Goal: Task Accomplishment & Management: Manage account settings

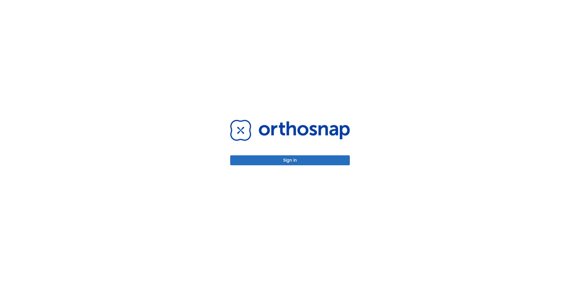
click at [281, 160] on button "Sign in" at bounding box center [290, 161] width 120 height 10
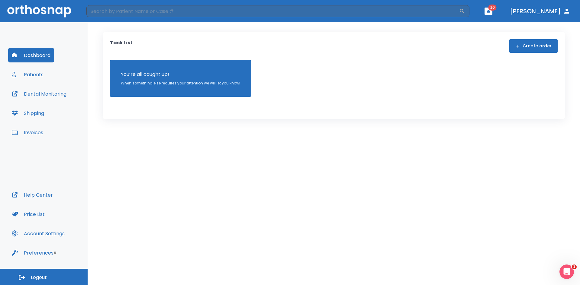
click at [29, 72] on button "Patients" at bounding box center [27, 74] width 39 height 15
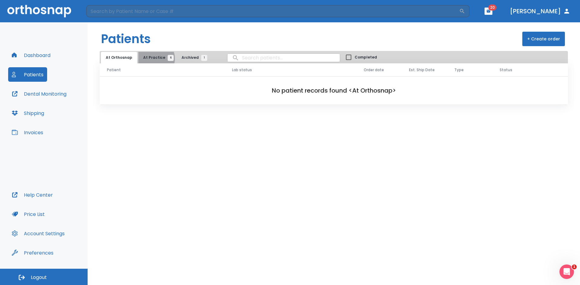
click at [152, 59] on span "At Practice 6" at bounding box center [156, 57] width 27 height 5
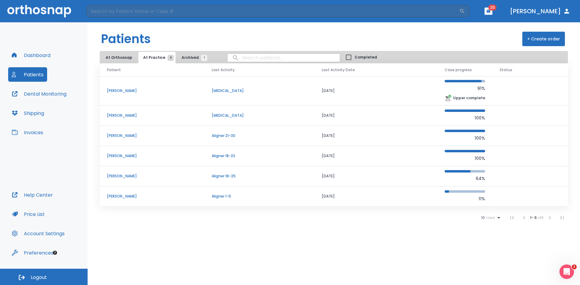
click at [128, 135] on p "[PERSON_NAME]" at bounding box center [152, 135] width 90 height 5
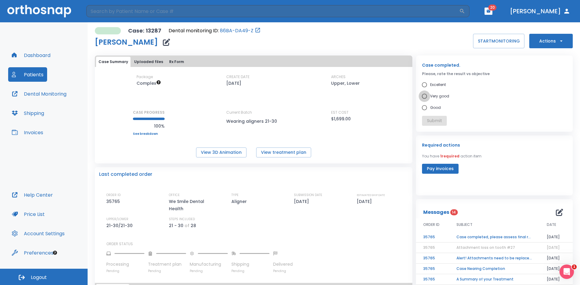
click at [422, 95] on input "Very good" at bounding box center [424, 96] width 11 height 11
radio input "true"
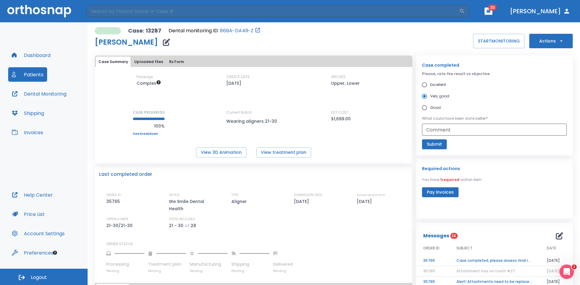
click at [422, 95] on input "Very good" at bounding box center [424, 96] width 11 height 11
drag, startPoint x: 424, startPoint y: 145, endPoint x: 393, endPoint y: 145, distance: 31.4
click at [393, 145] on div "Package Complex CREATE DATE [DATE] ARCHES Upper, Lower CASE PROGRESS 100% Upper…" at bounding box center [254, 115] width 318 height 83
click at [497, 260] on td "Case completed, please assess final result!" at bounding box center [494, 261] width 90 height 11
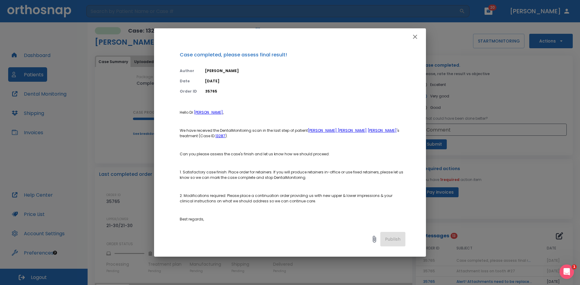
click at [413, 37] on icon "button" at bounding box center [414, 36] width 7 height 7
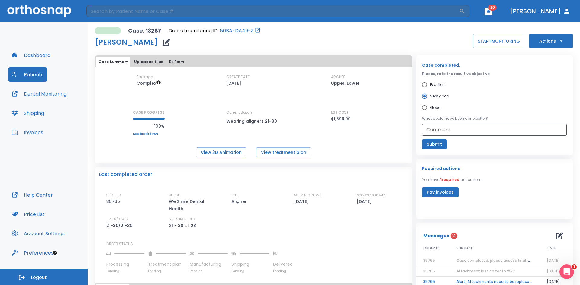
drag, startPoint x: 498, startPoint y: 100, endPoint x: 492, endPoint y: 100, distance: 5.4
click at [497, 100] on label "Very good" at bounding box center [490, 96] width 143 height 11
click at [430, 100] on input "Very good" at bounding box center [424, 96] width 11 height 11
drag, startPoint x: 574, startPoint y: 121, endPoint x: 567, endPoint y: 123, distance: 6.5
click at [568, 123] on div "Case: 13287 Dental monitoring ID: 86BA-DA49-Z [PERSON_NAME] START MONITORING Ac…" at bounding box center [334, 153] width 492 height 263
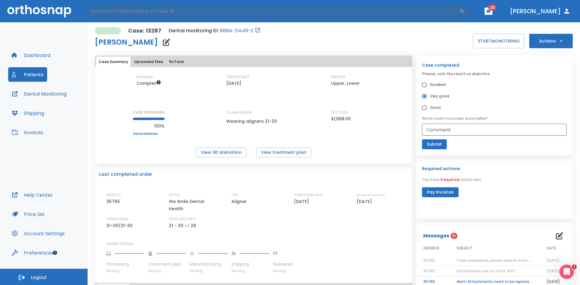
drag, startPoint x: 566, startPoint y: 122, endPoint x: 566, endPoint y: 118, distance: 4.0
click at [566, 121] on div "Case completed. Please, rate the result vs objective Excellent Very good Good W…" at bounding box center [494, 106] width 157 height 100
click at [566, 118] on div "Case completed. Please, rate the result vs objective Excellent Very good Good W…" at bounding box center [494, 106] width 157 height 100
